Goal: Information Seeking & Learning: Check status

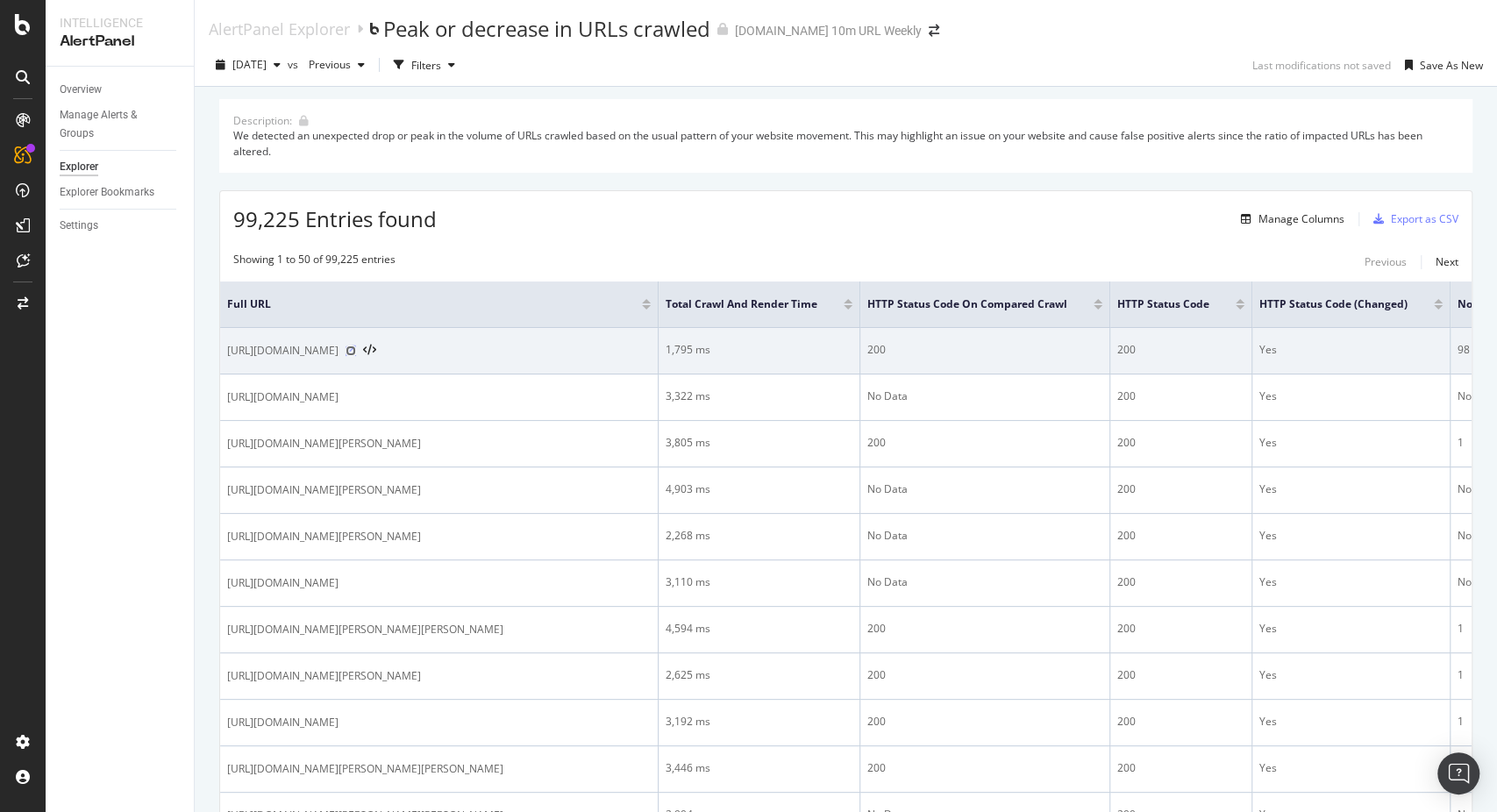
click at [356, 351] on icon at bounding box center [350, 350] width 10 height 10
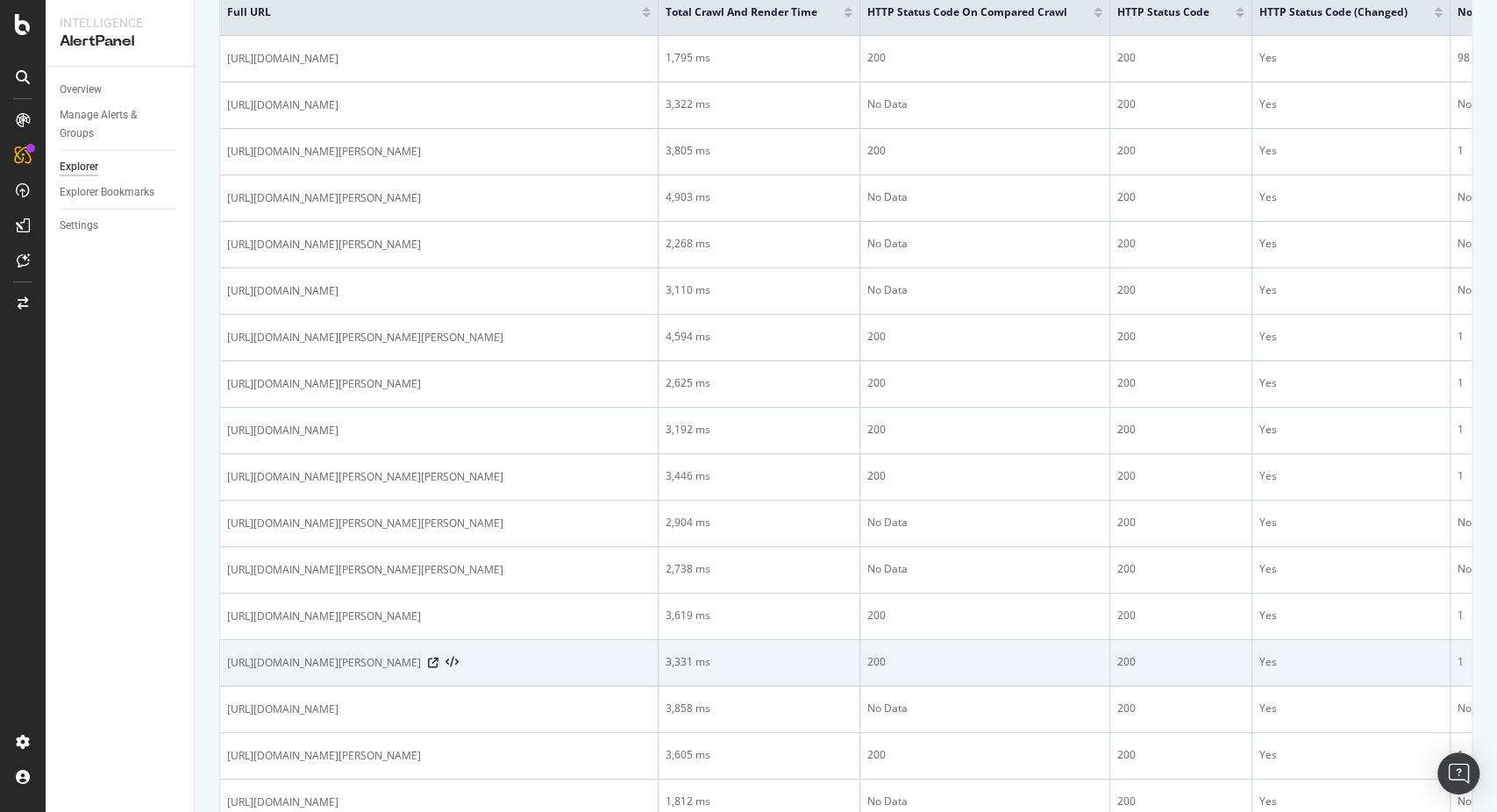
scroll to position [97, 0]
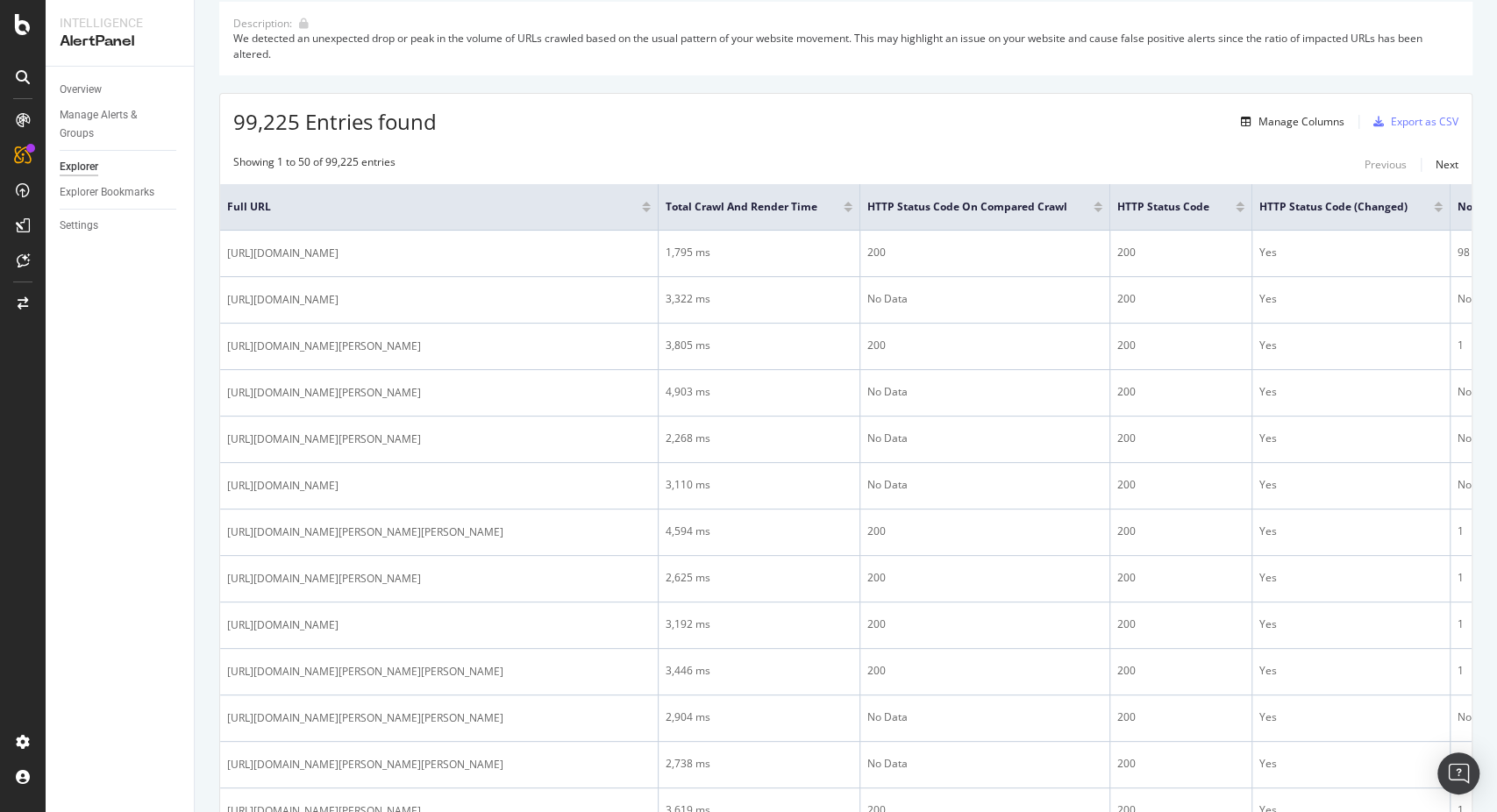
click at [848, 209] on div at bounding box center [847, 210] width 8 height 5
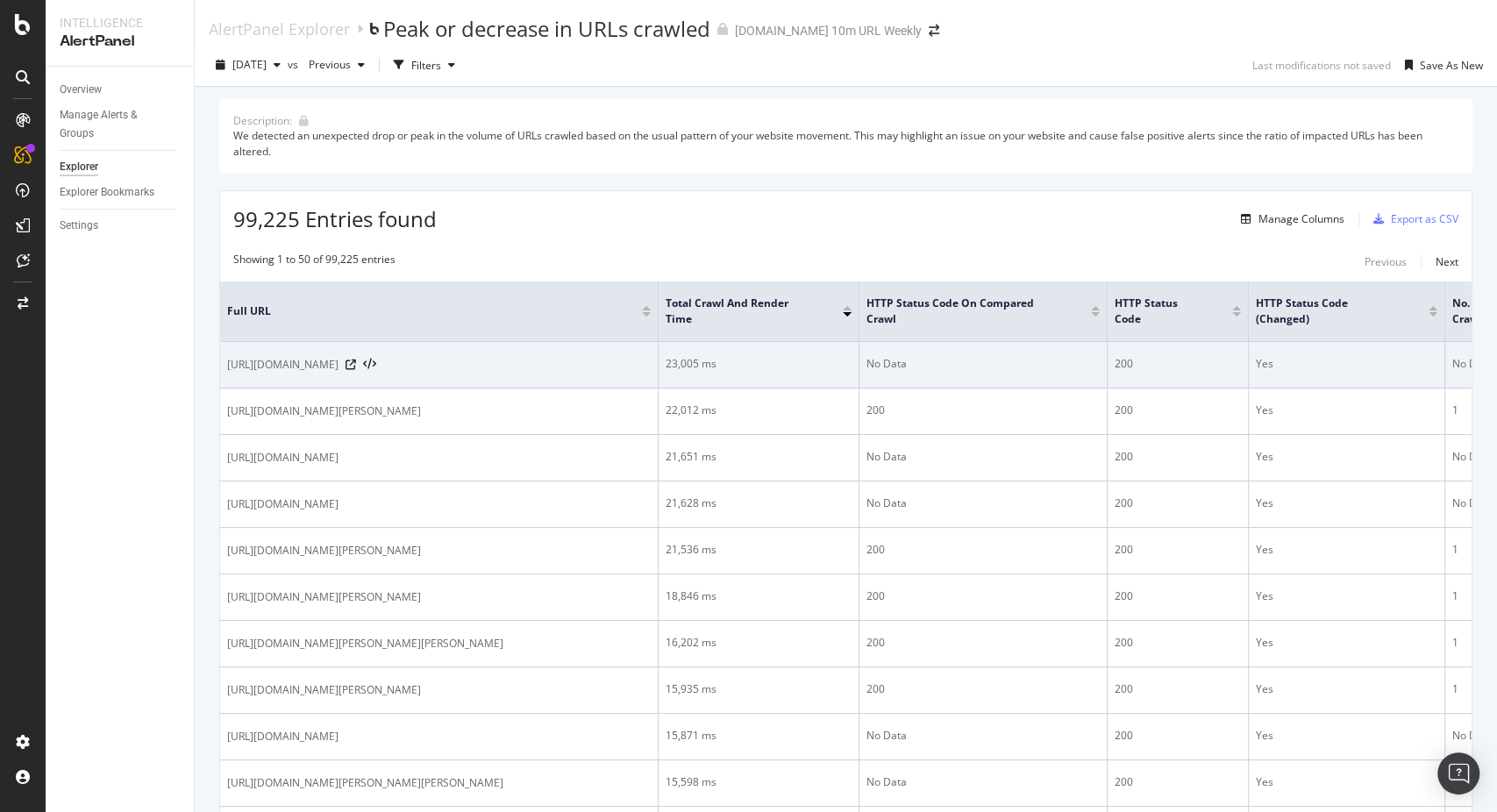
click at [377, 371] on div at bounding box center [360, 364] width 31 height 12
click at [356, 370] on icon at bounding box center [350, 364] width 10 height 10
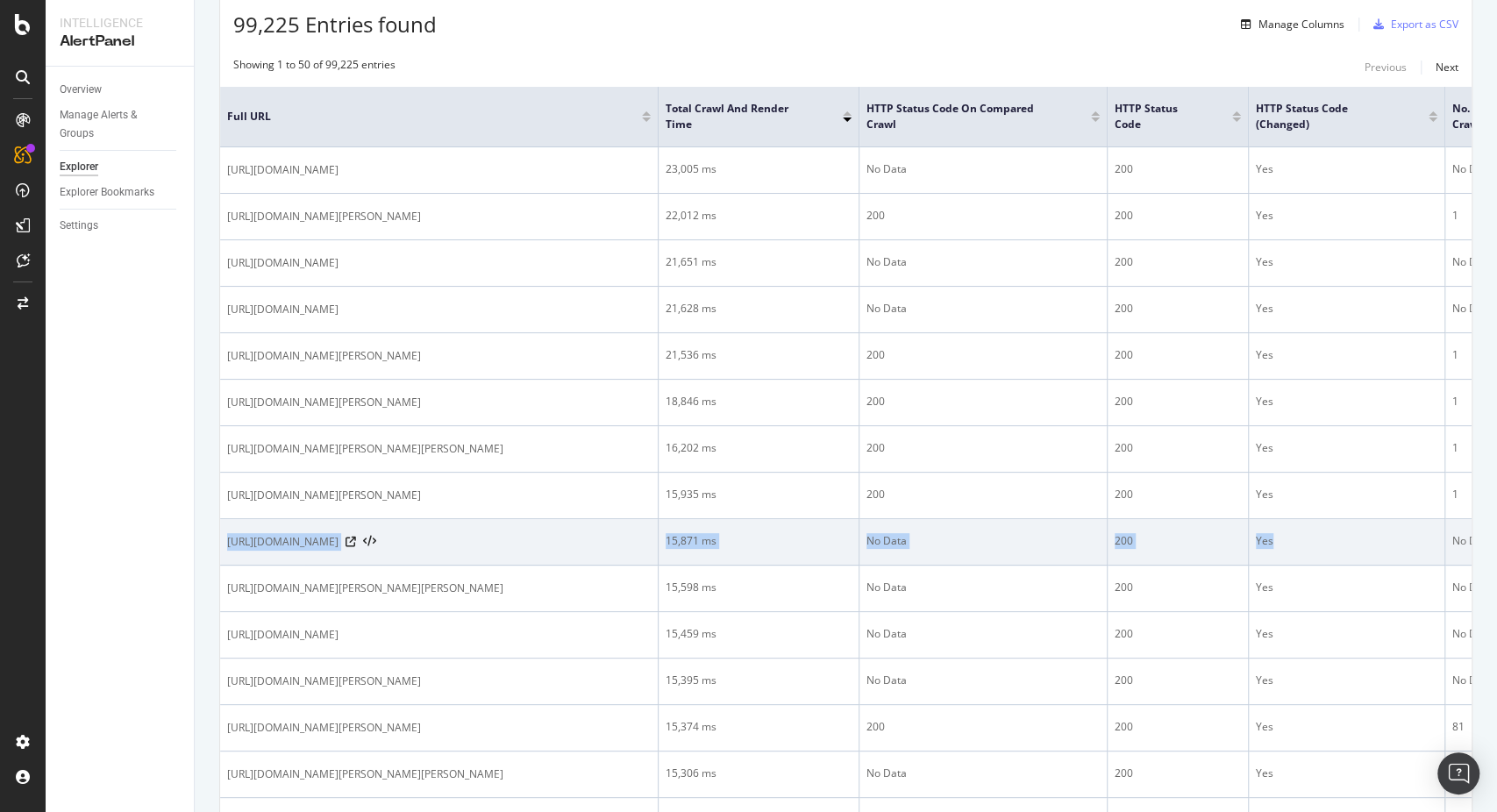
drag, startPoint x: 722, startPoint y: 601, endPoint x: 1318, endPoint y: 665, distance: 599.4
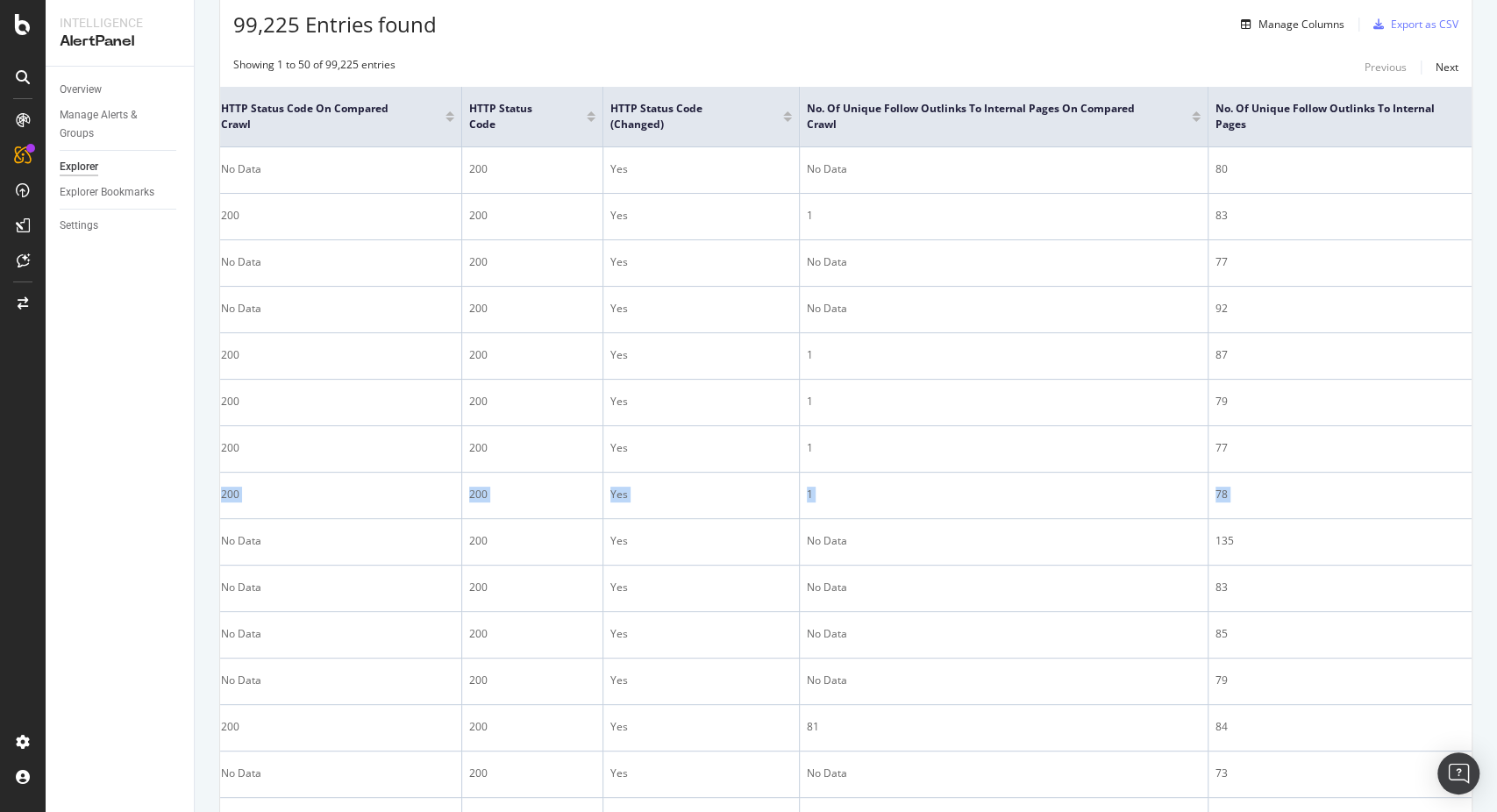
scroll to position [0, 1043]
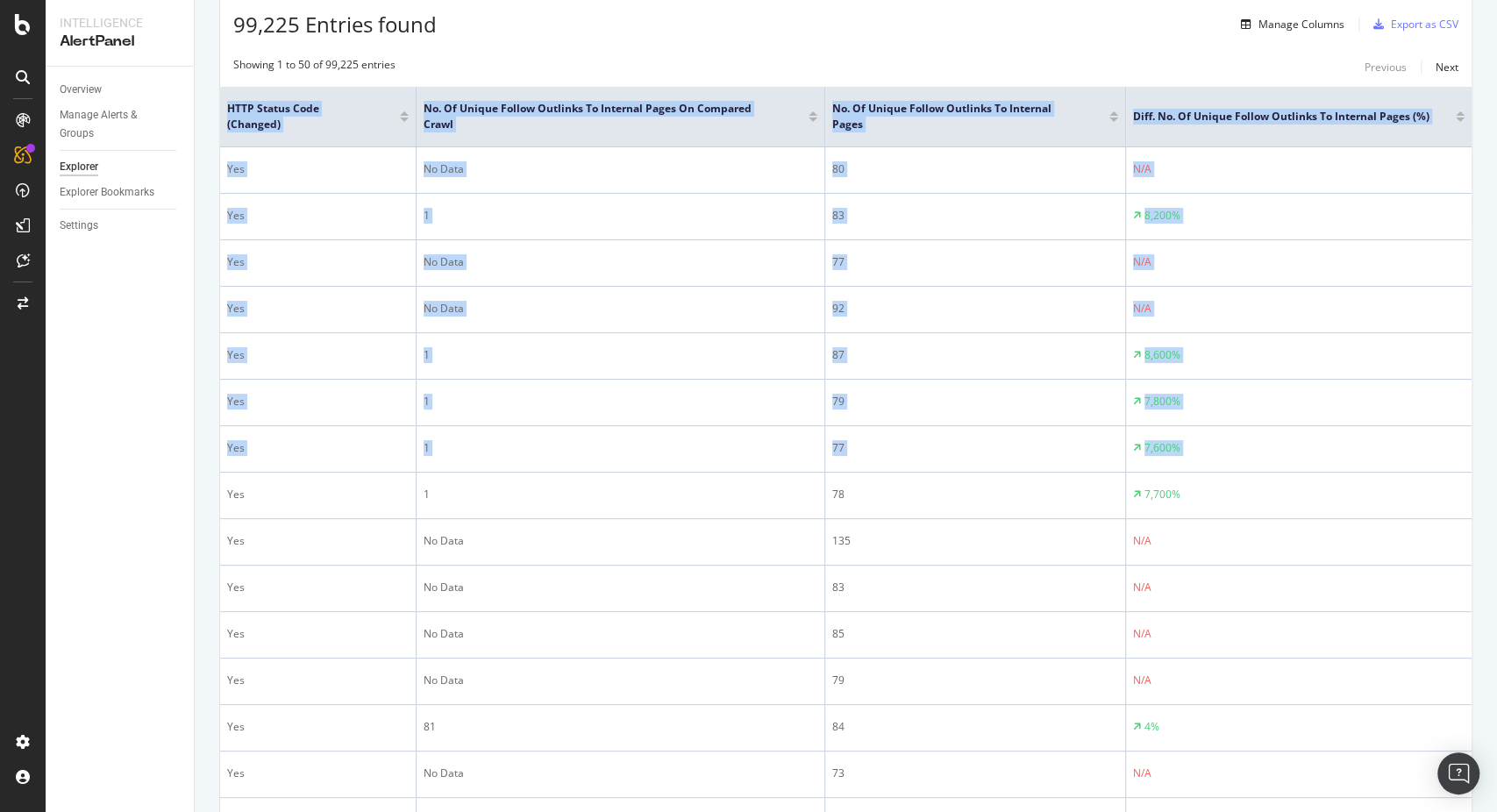
drag, startPoint x: 816, startPoint y: 624, endPoint x: 1505, endPoint y: 649, distance: 689.5
click at [1496, 649] on html "Intelligence AlertPanel Overview Manage Alerts & Groups Explorer Explorer Bookm…" at bounding box center [748, 406] width 1497 height 812
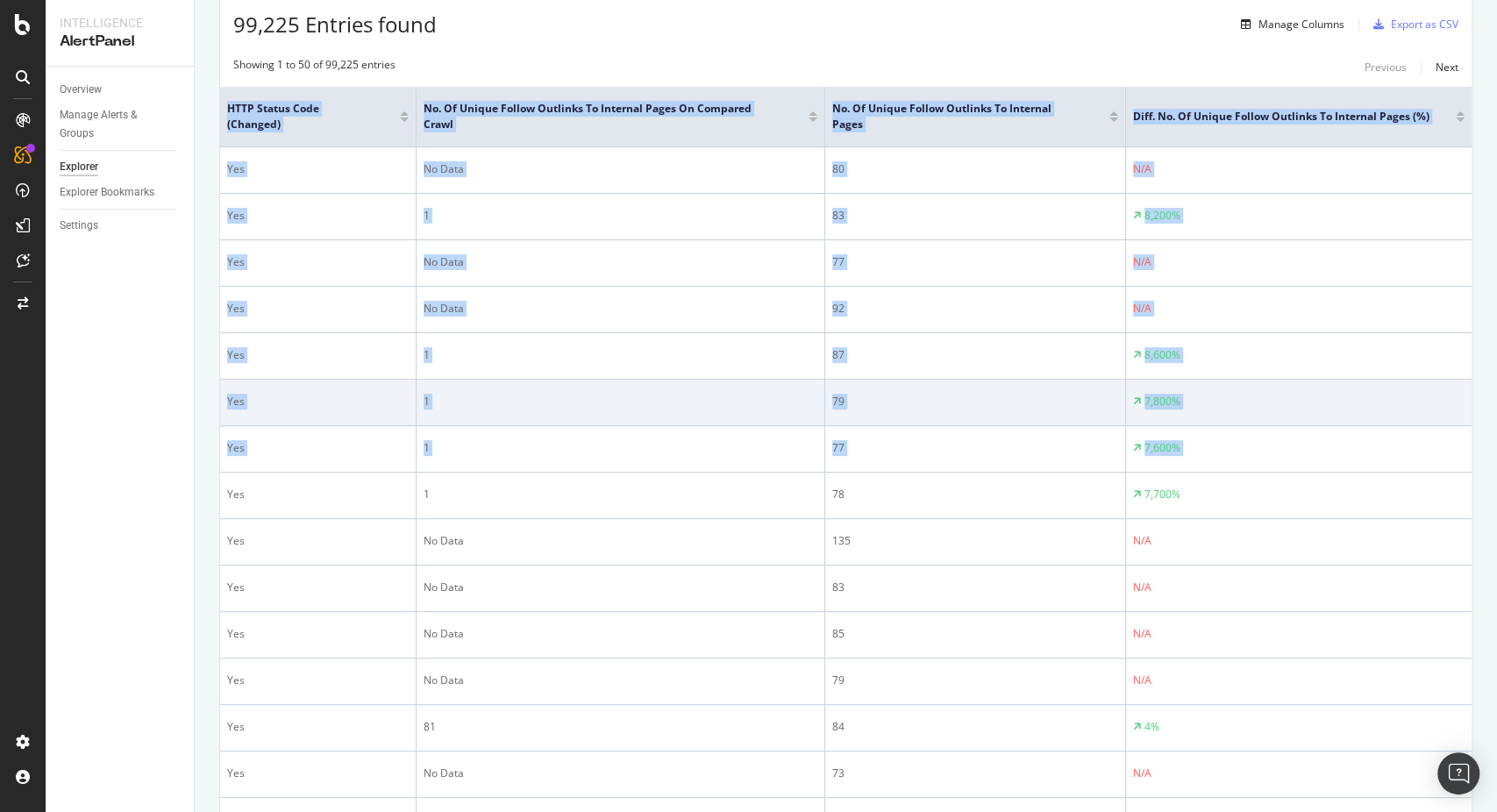
scroll to position [0, 1042]
click at [1006, 426] on td "79" at bounding box center [975, 402] width 301 height 46
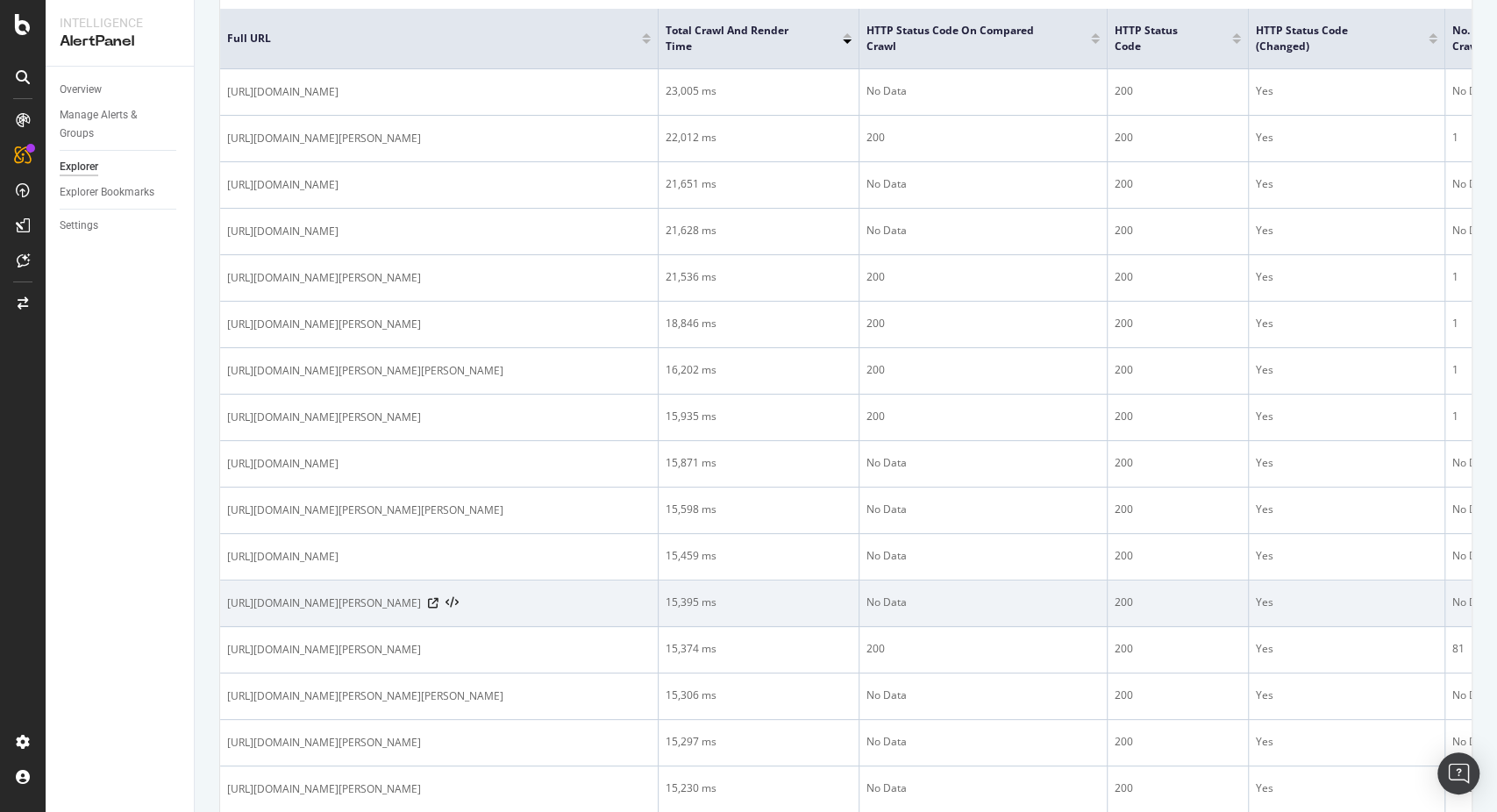
scroll to position [0, 0]
